Goal: Task Accomplishment & Management: Use online tool/utility

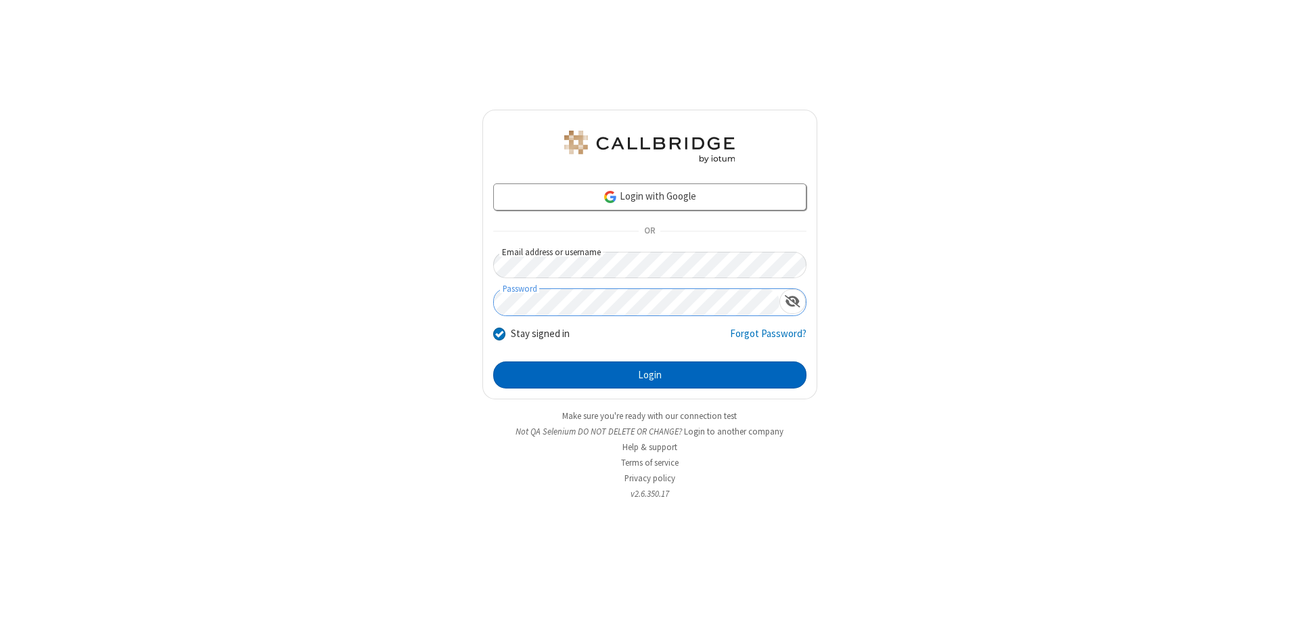
click at [649, 375] on button "Login" at bounding box center [649, 374] width 313 height 27
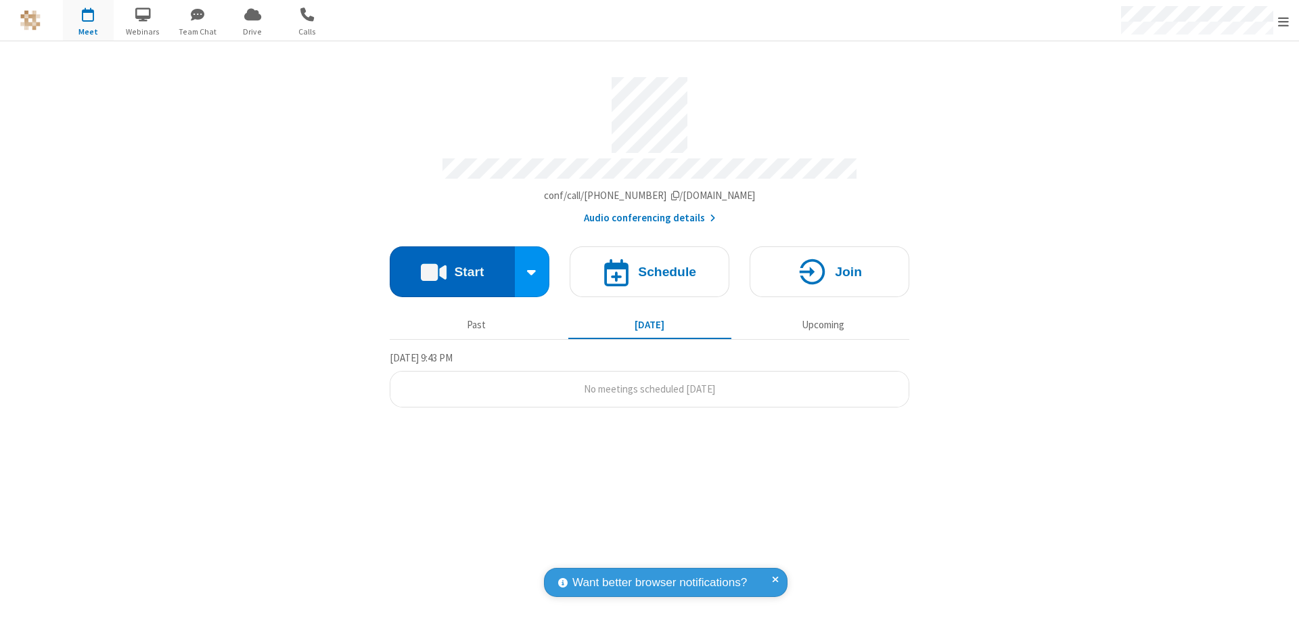
click at [452, 265] on button "Start" at bounding box center [452, 271] width 125 height 51
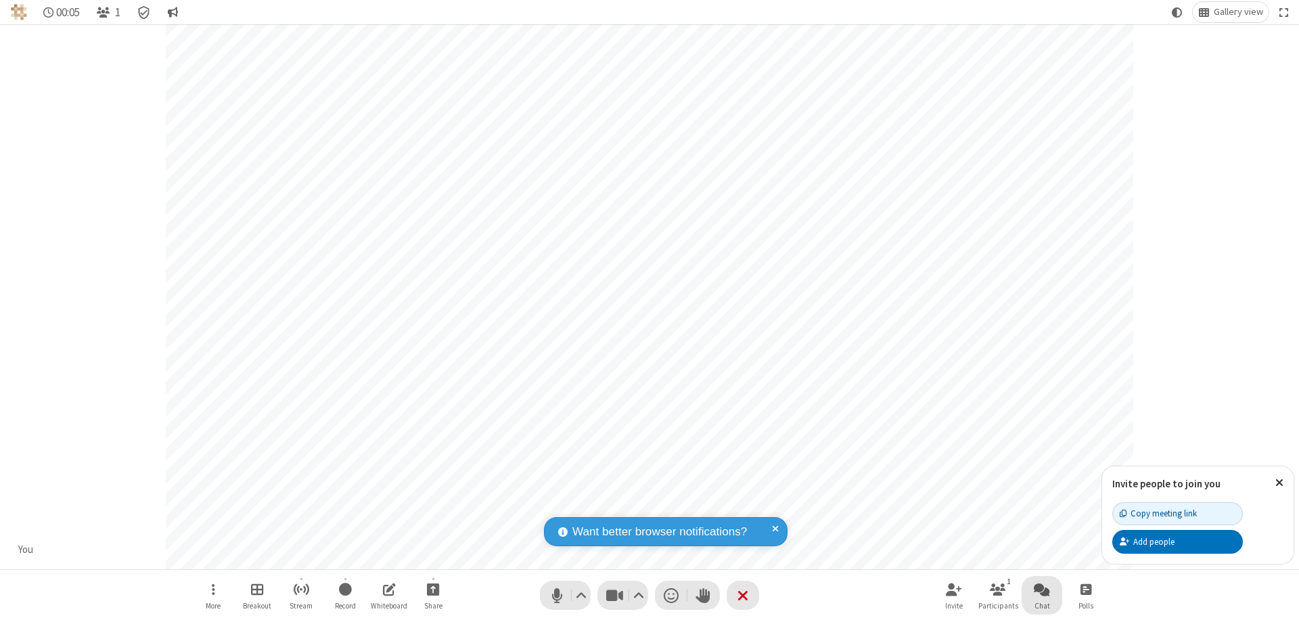
click at [1042, 588] on span "Open chat" at bounding box center [1042, 588] width 16 height 17
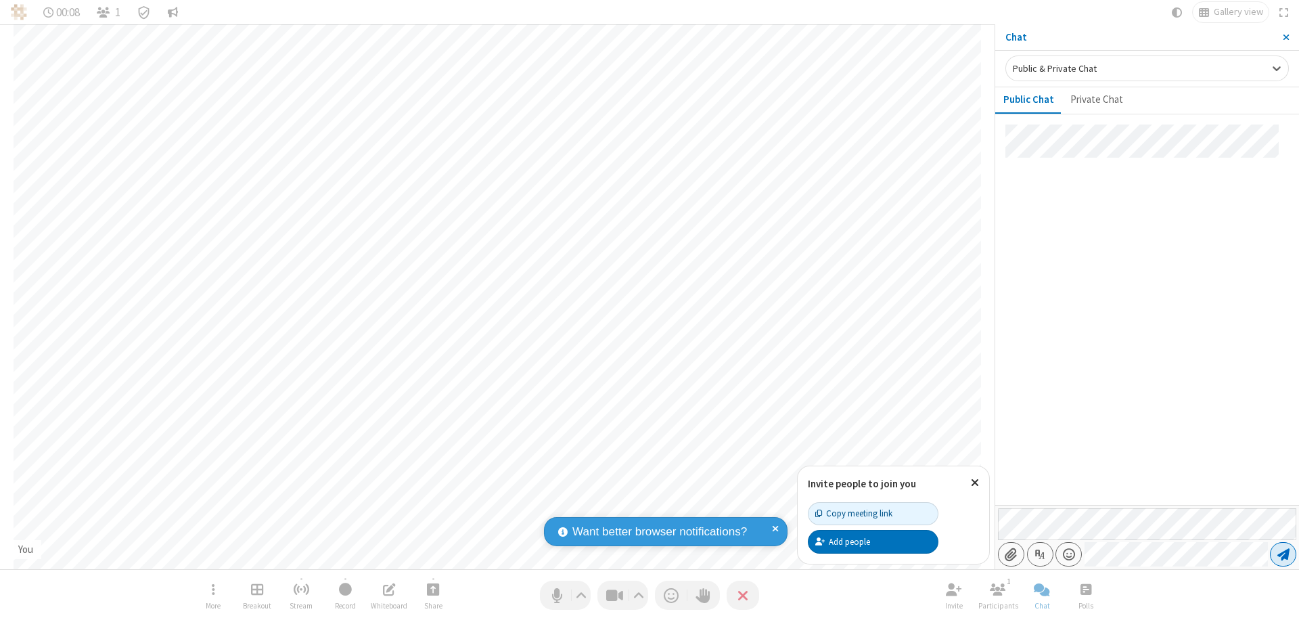
click at [1282, 554] on span "Send message" at bounding box center [1283, 554] width 12 height 14
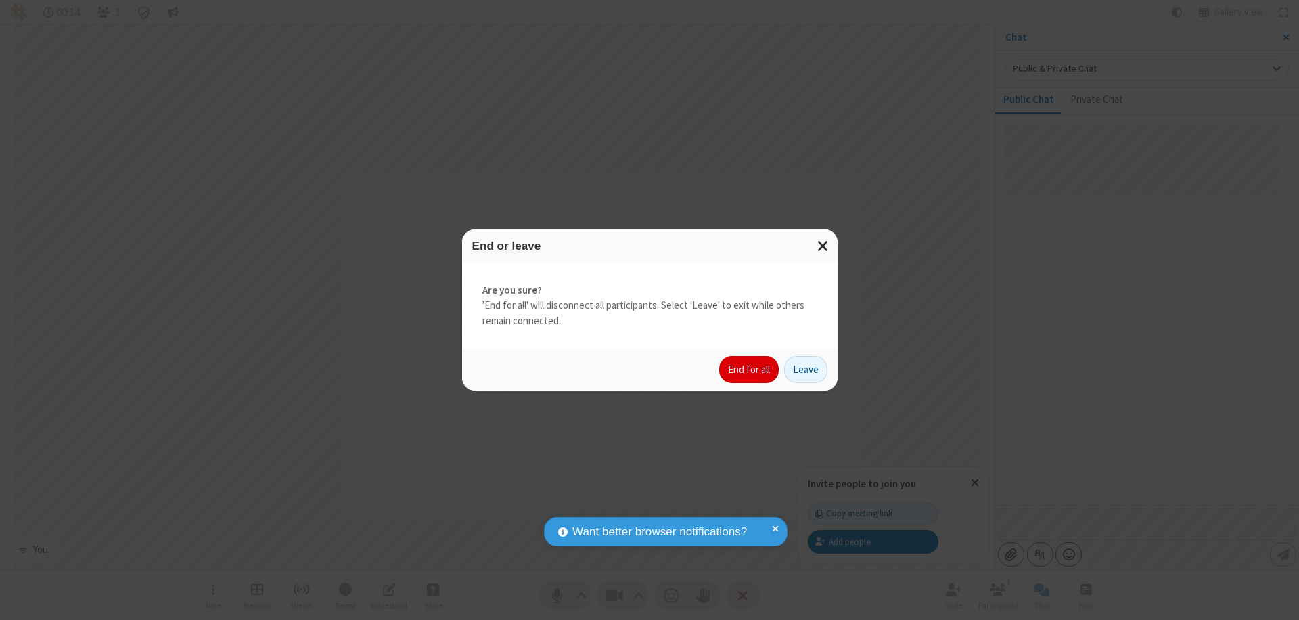
click at [749, 369] on button "End for all" at bounding box center [749, 369] width 60 height 27
